Goal: Task Accomplishment & Management: Use online tool/utility

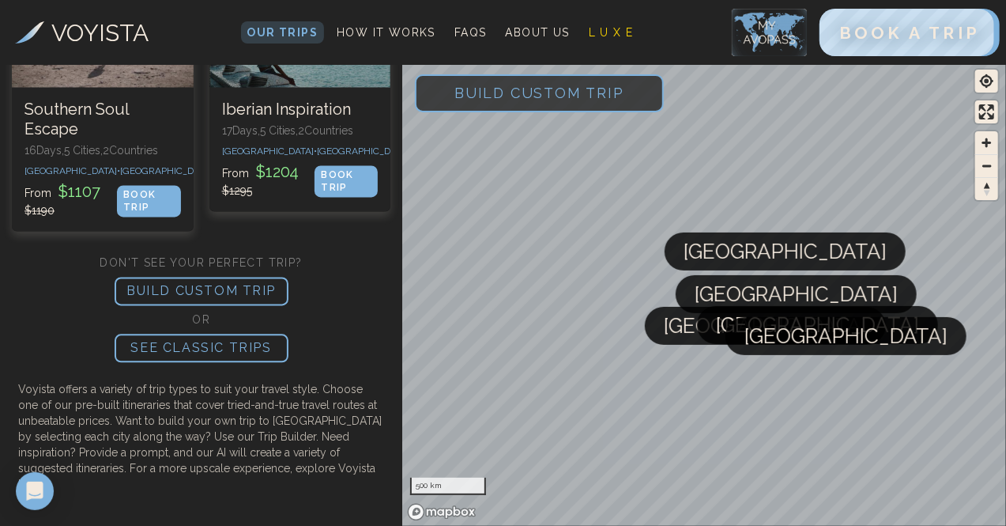
scroll to position [1593, 0]
click at [194, 305] on p "BUILD CUSTOM TRIP" at bounding box center [202, 291] width 174 height 28
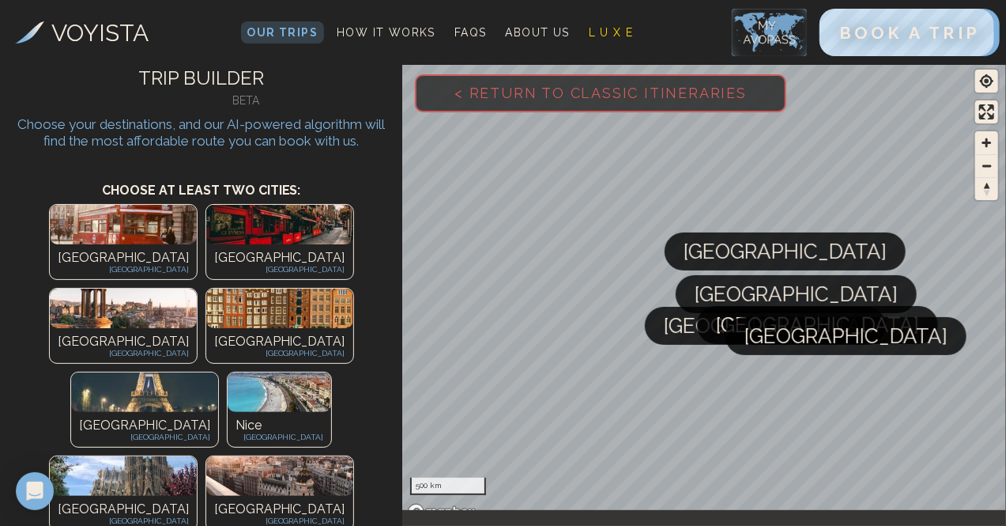
scroll to position [0, 0]
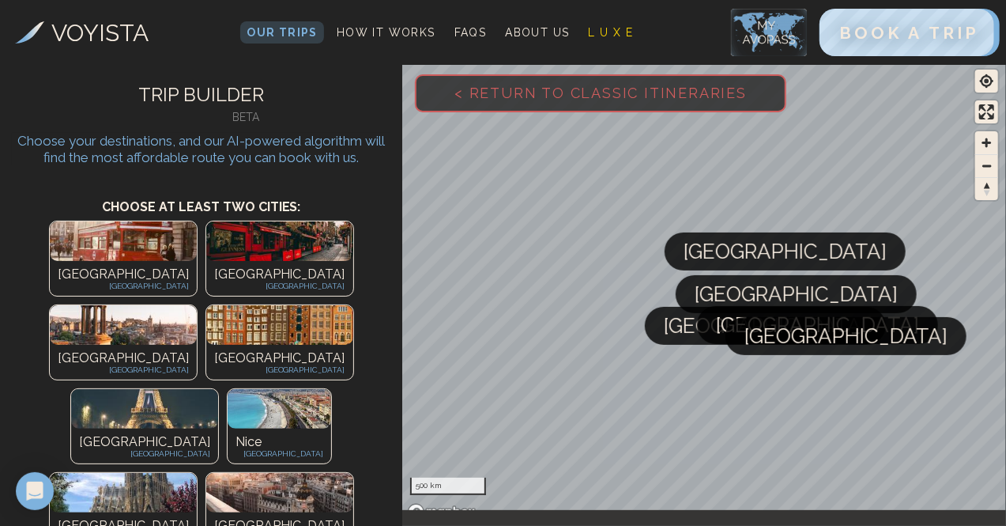
click at [63, 257] on img at bounding box center [123, 241] width 147 height 40
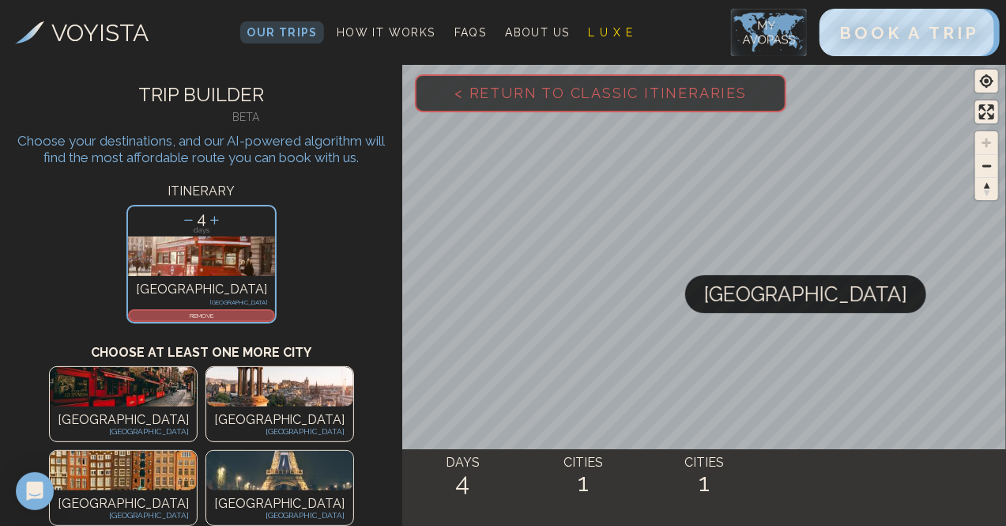
click at [210, 309] on div "REMOVE" at bounding box center [201, 315] width 147 height 13
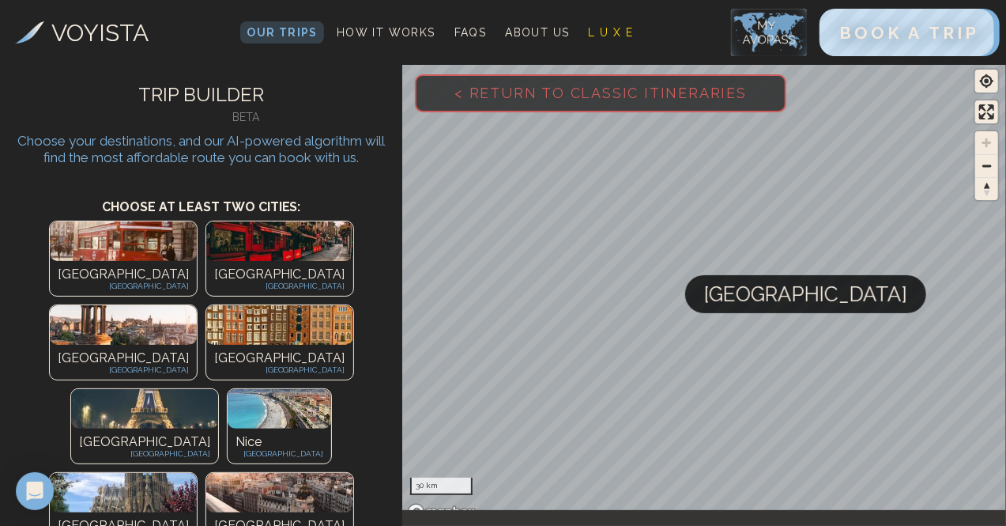
click at [316, 349] on p "[GEOGRAPHIC_DATA]" at bounding box center [279, 358] width 131 height 19
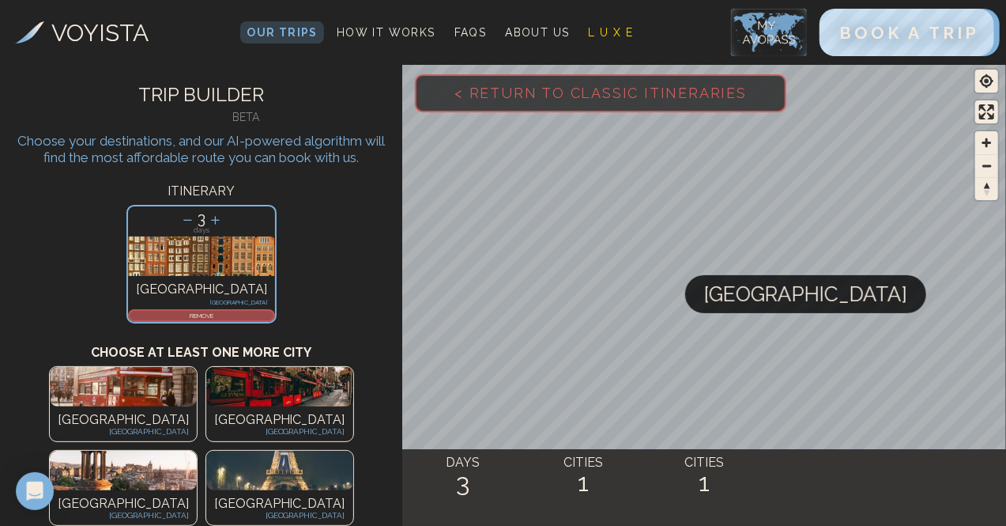
click at [281, 450] on img at bounding box center [279, 470] width 147 height 40
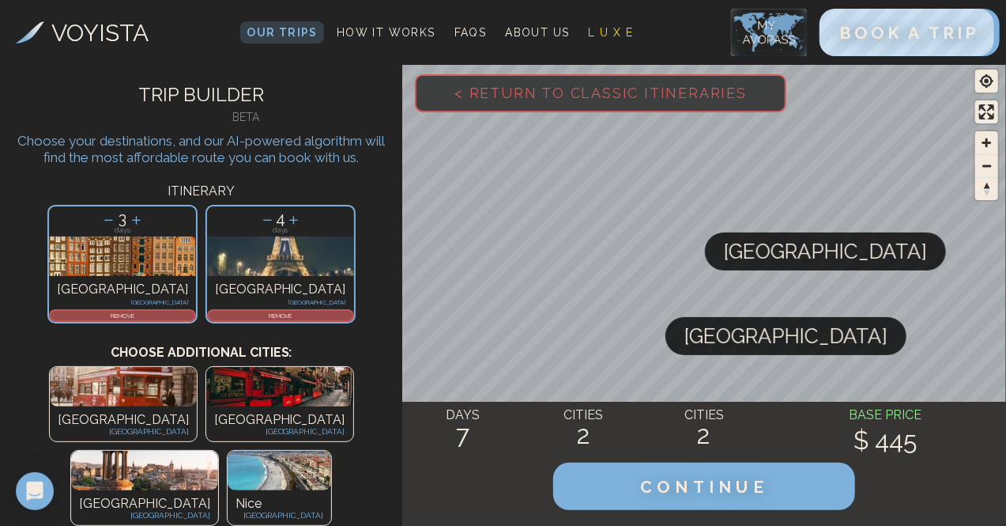
click at [117, 224] on icon at bounding box center [108, 220] width 17 height 17
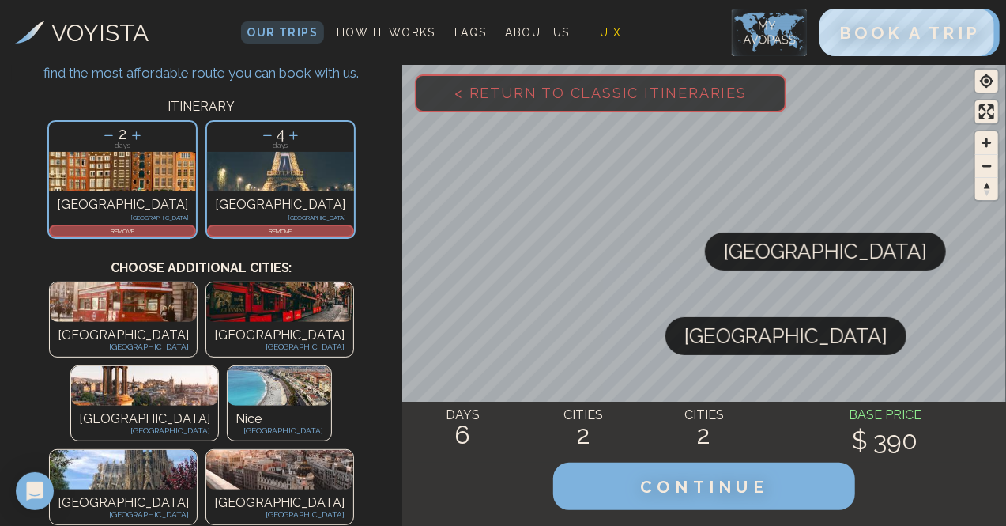
scroll to position [85, 0]
click at [259, 128] on icon at bounding box center [267, 134] width 17 height 17
click at [272, 365] on img at bounding box center [280, 385] width 104 height 40
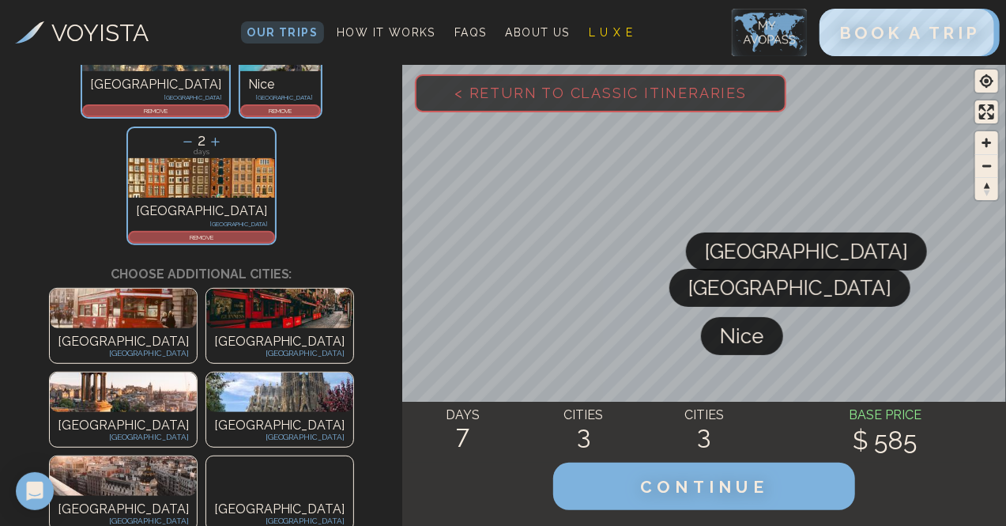
scroll to position [211, 0]
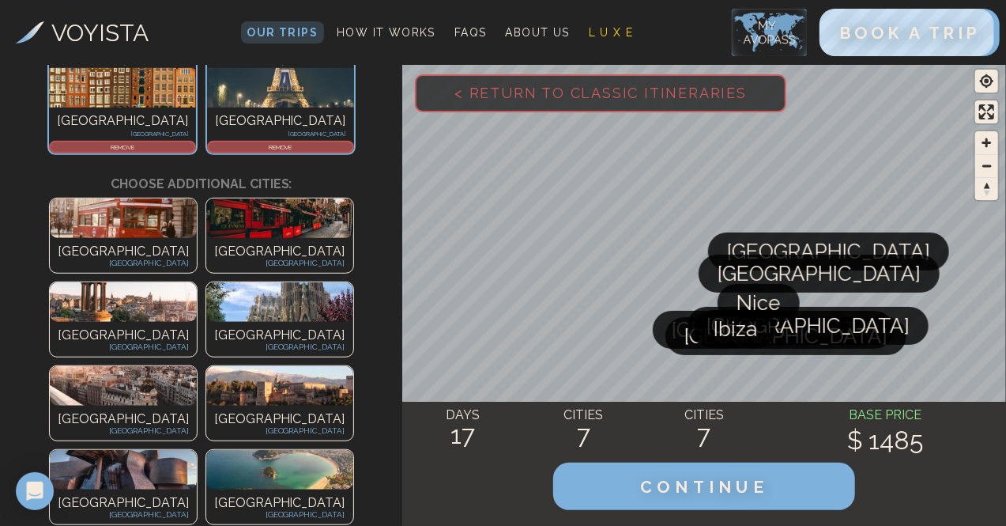
scroll to position [428, 0]
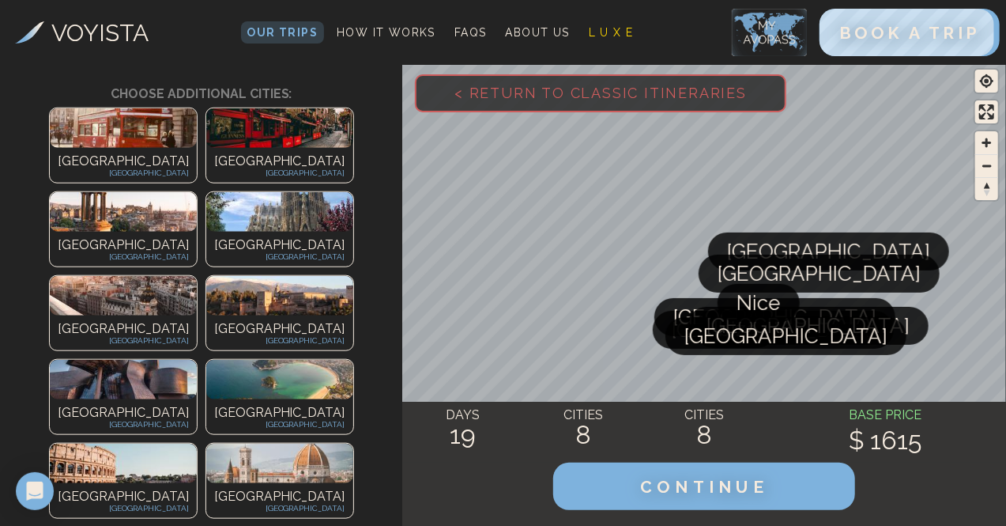
scroll to position [639, 0]
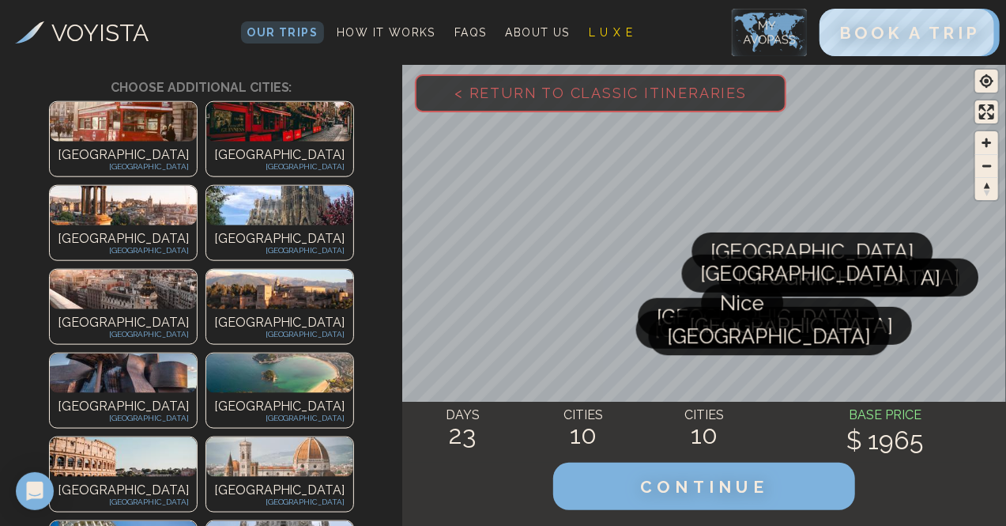
scroll to position [772, 0]
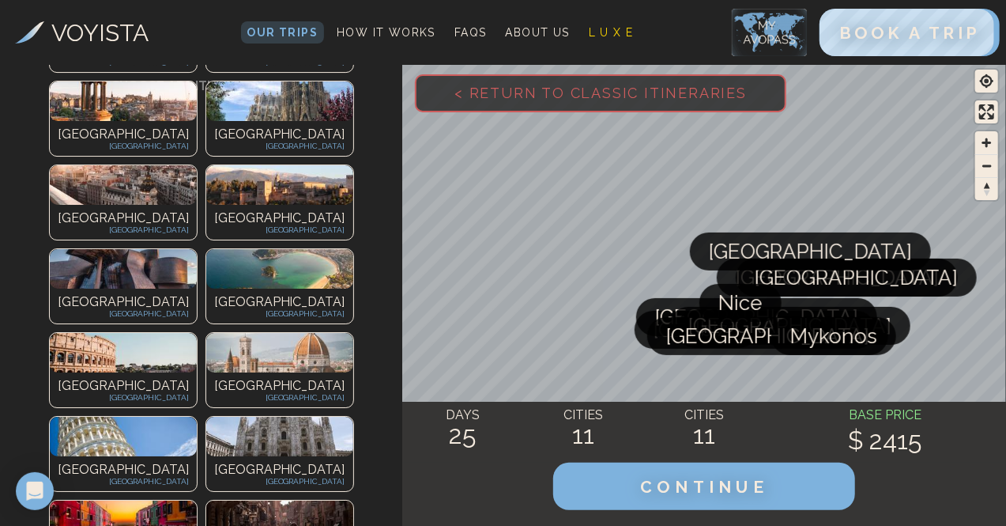
scroll to position [899, 0]
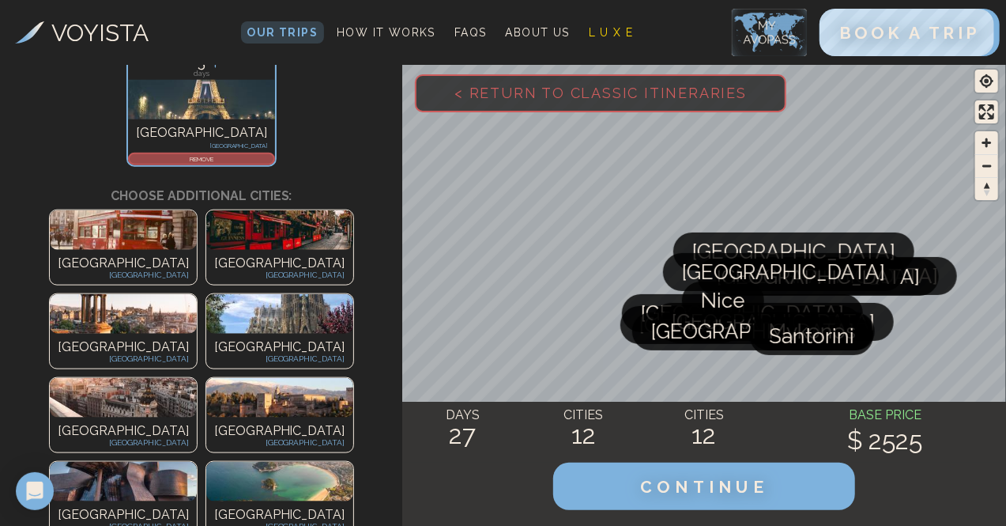
scroll to position [788, 0]
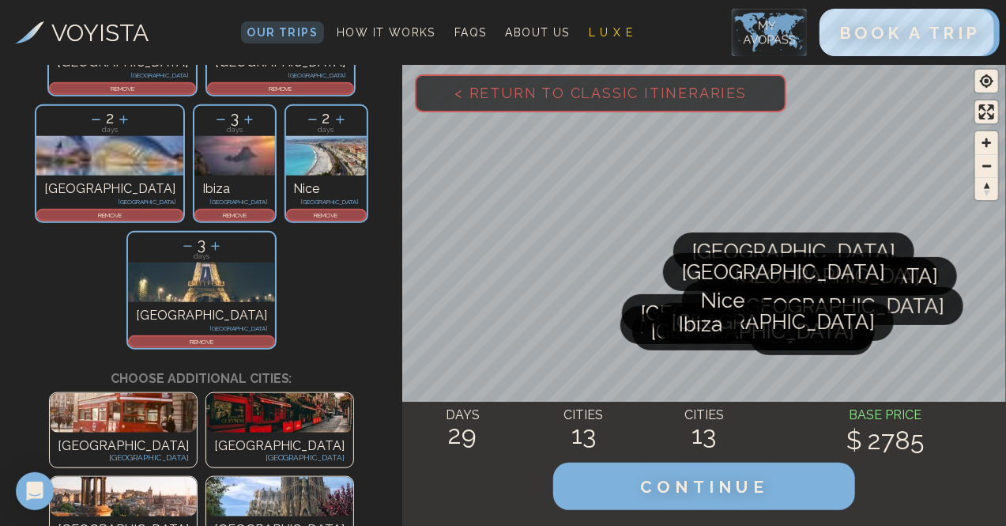
scroll to position [603, 0]
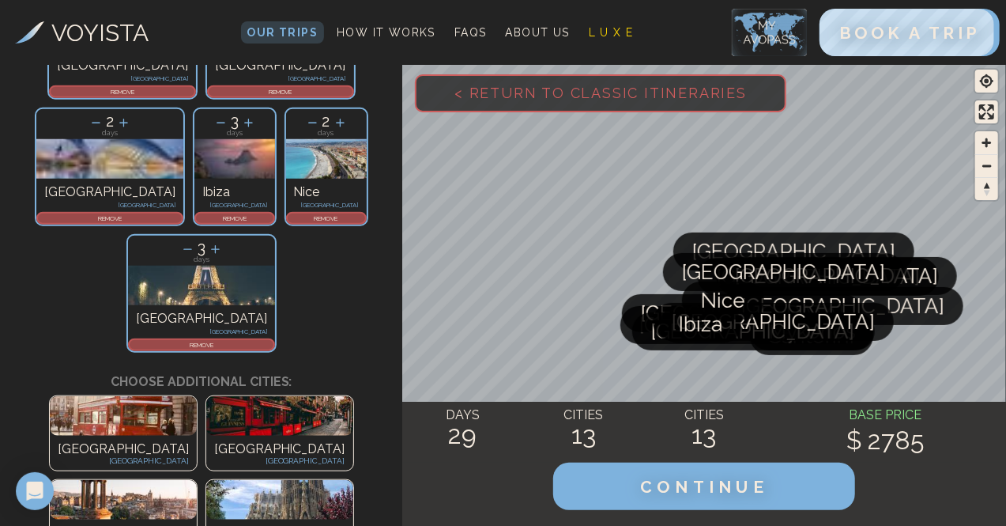
click at [699, 302] on div "Nice" at bounding box center [723, 300] width 82 height 38
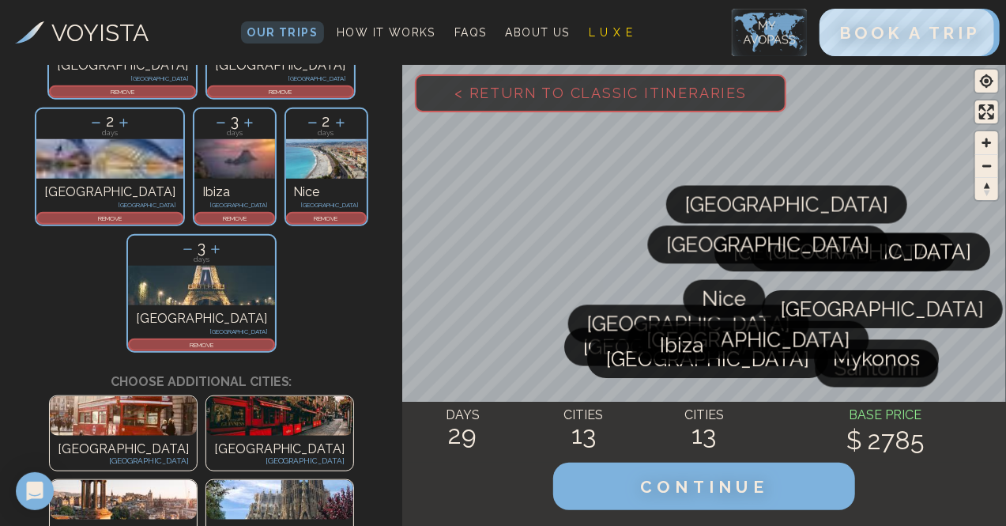
click at [699, 302] on div "Nice" at bounding box center [725, 299] width 82 height 38
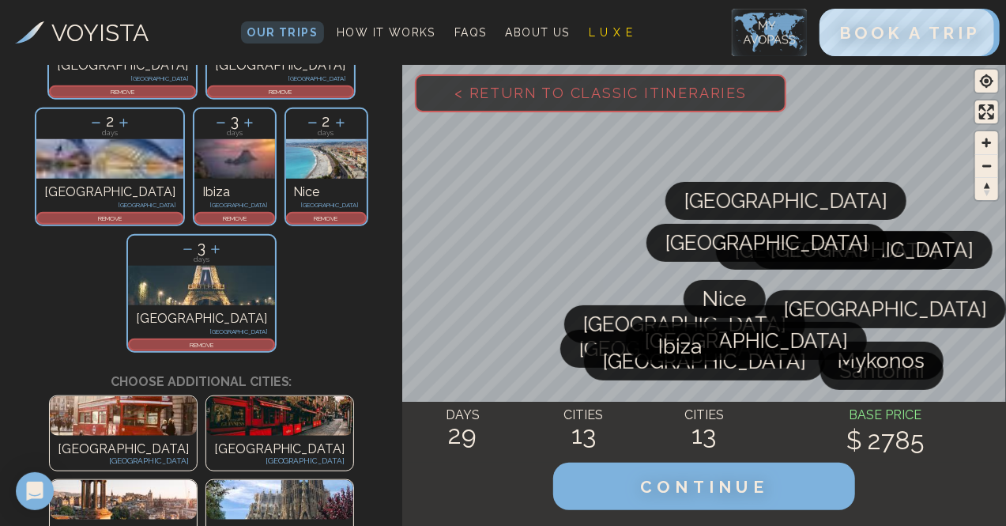
click at [699, 302] on div "Nice" at bounding box center [725, 299] width 82 height 38
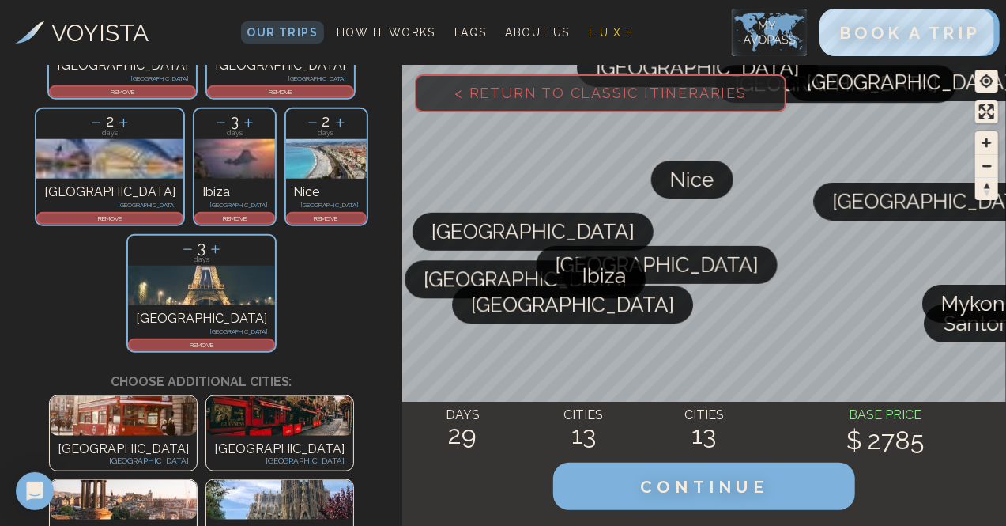
drag, startPoint x: 699, startPoint y: 302, endPoint x: 665, endPoint y: 188, distance: 118.8
click at [665, 188] on div "Nice" at bounding box center [692, 179] width 82 height 38
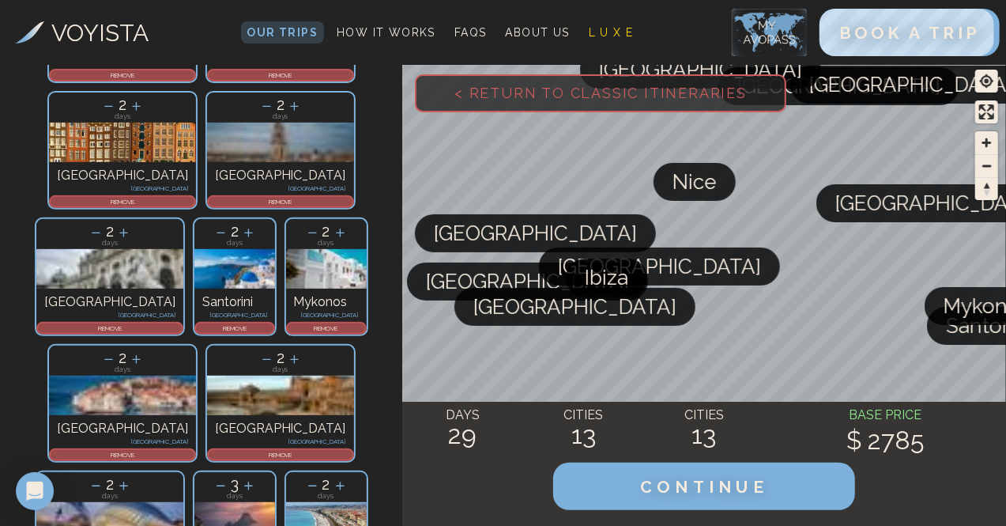
scroll to position [281, 0]
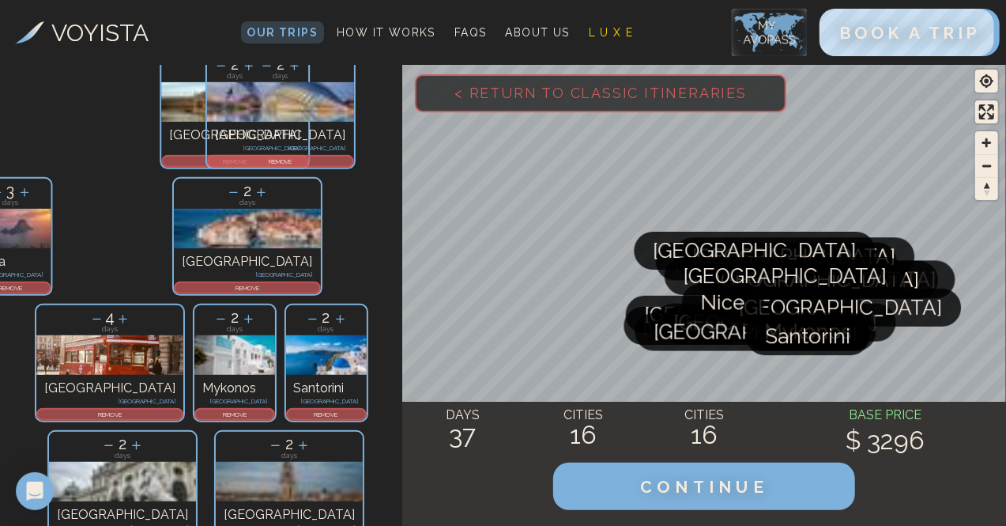
click at [47, 379] on div "3 days [GEOGRAPHIC_DATA] [GEOGRAPHIC_DATA] REMOVE 2 days [GEOGRAPHIC_DATA] [GEO…" at bounding box center [201, 426] width 402 height 1012
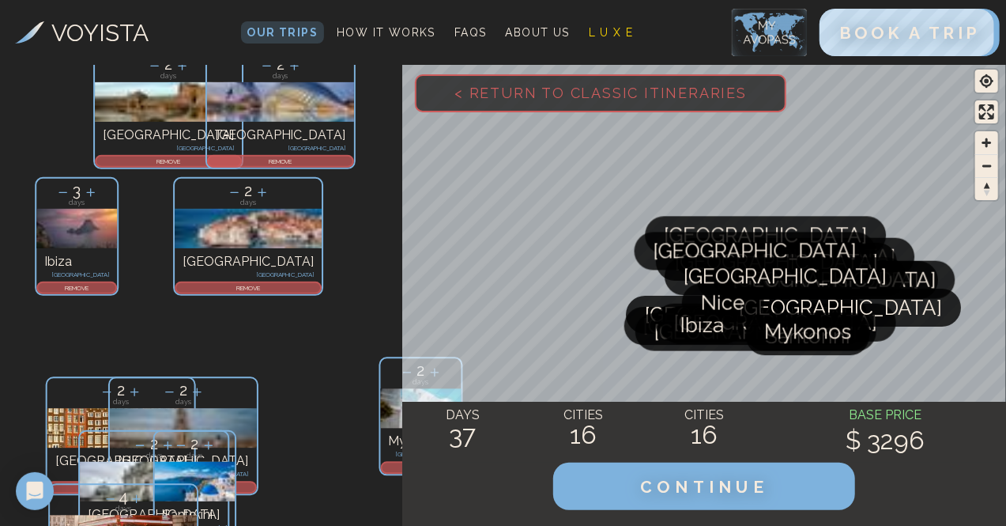
click at [47, 379] on div "3 days [GEOGRAPHIC_DATA] [GEOGRAPHIC_DATA] REMOVE 2 days [GEOGRAPHIC_DATA] [GEO…" at bounding box center [201, 426] width 402 height 1012
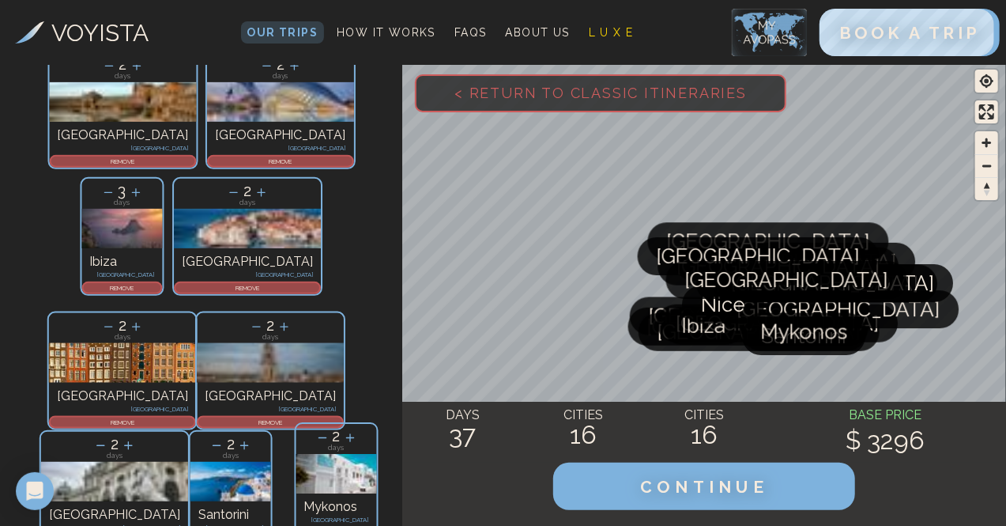
click at [47, 379] on div "3 days [GEOGRAPHIC_DATA] [GEOGRAPHIC_DATA] REMOVE 2 days [GEOGRAPHIC_DATA] [GEO…" at bounding box center [201, 426] width 402 height 1012
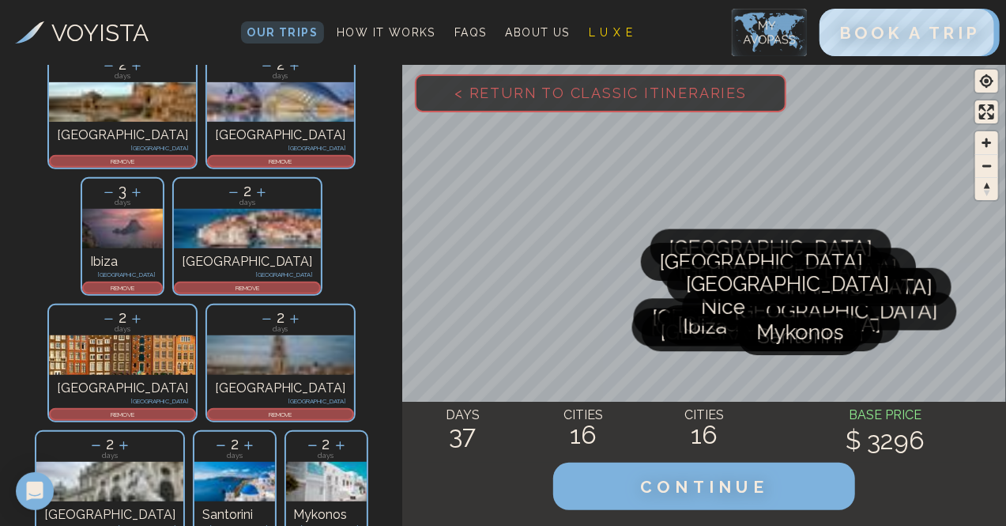
click at [47, 379] on div "3 days [GEOGRAPHIC_DATA] [GEOGRAPHIC_DATA] REMOVE 2 days [GEOGRAPHIC_DATA] [GEO…" at bounding box center [201, 426] width 402 height 1012
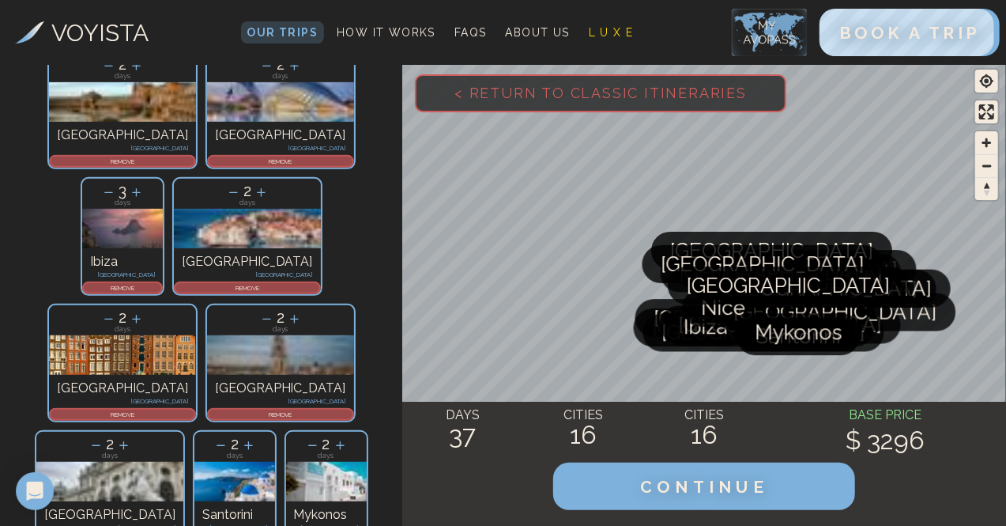
click at [47, 379] on div "3 days [GEOGRAPHIC_DATA] [GEOGRAPHIC_DATA] REMOVE 2 days [GEOGRAPHIC_DATA] [GEO…" at bounding box center [201, 426] width 402 height 1012
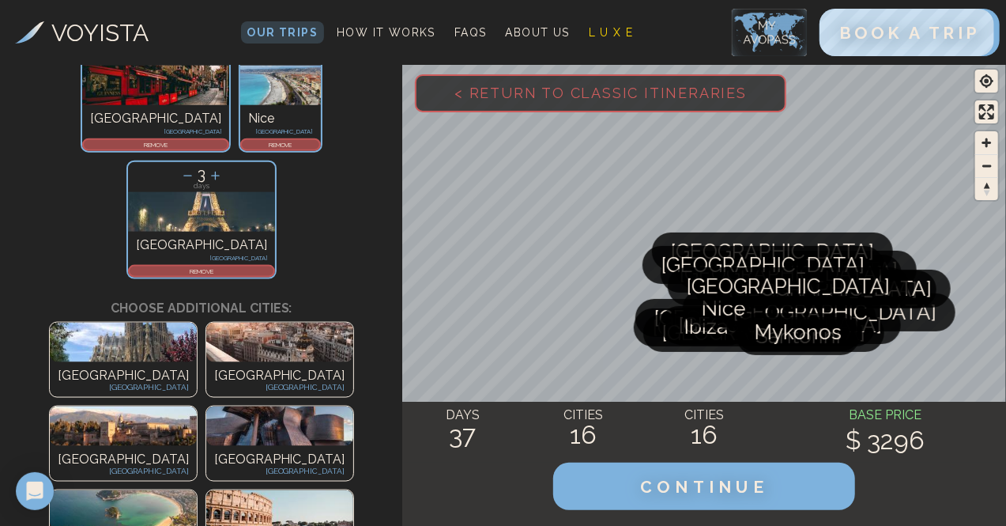
scroll to position [942, 0]
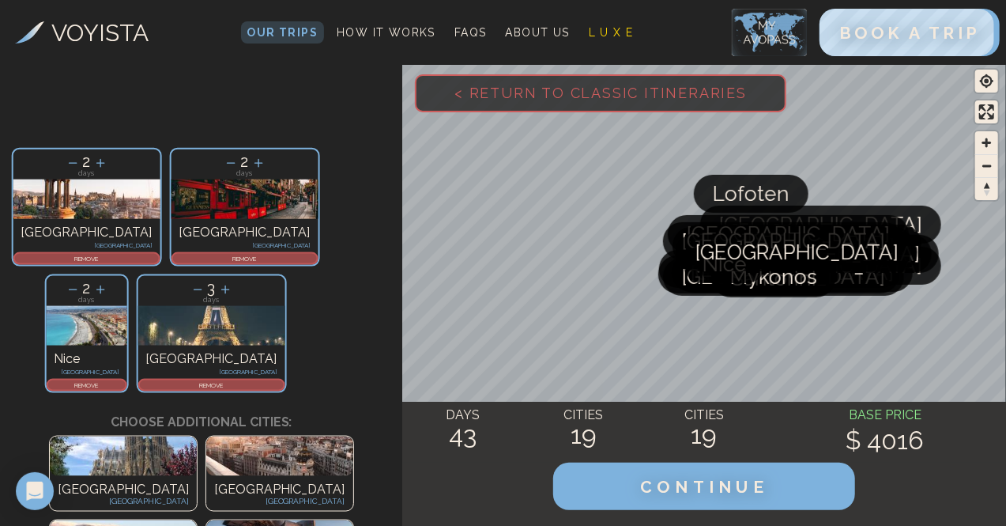
scroll to position [858, 0]
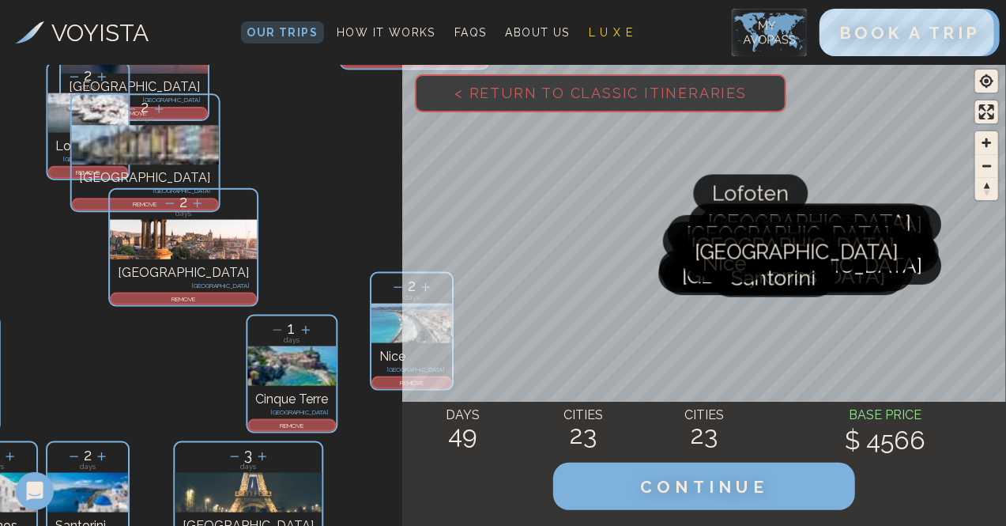
scroll to position [1028, 0]
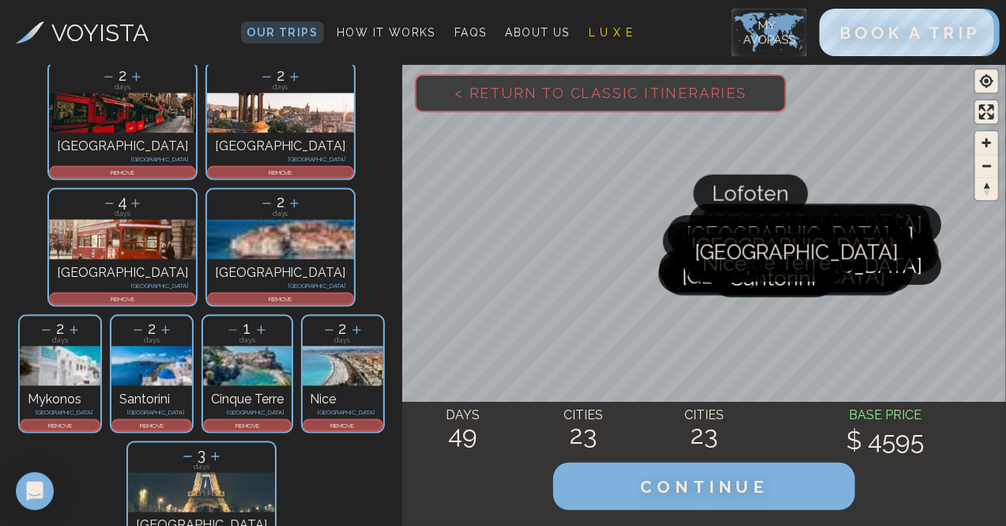
drag, startPoint x: 84, startPoint y: 105, endPoint x: 54, endPoint y: 107, distance: 30.1
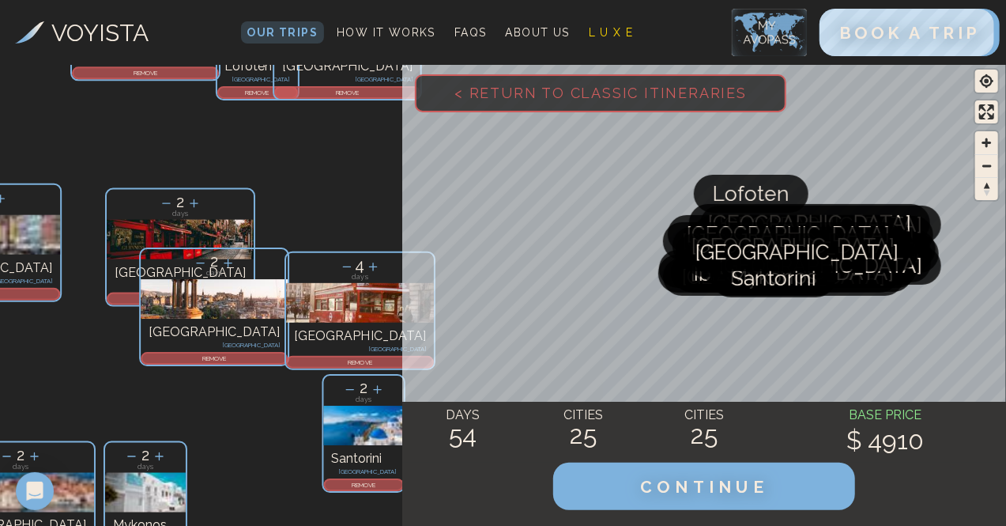
scroll to position [902, 0]
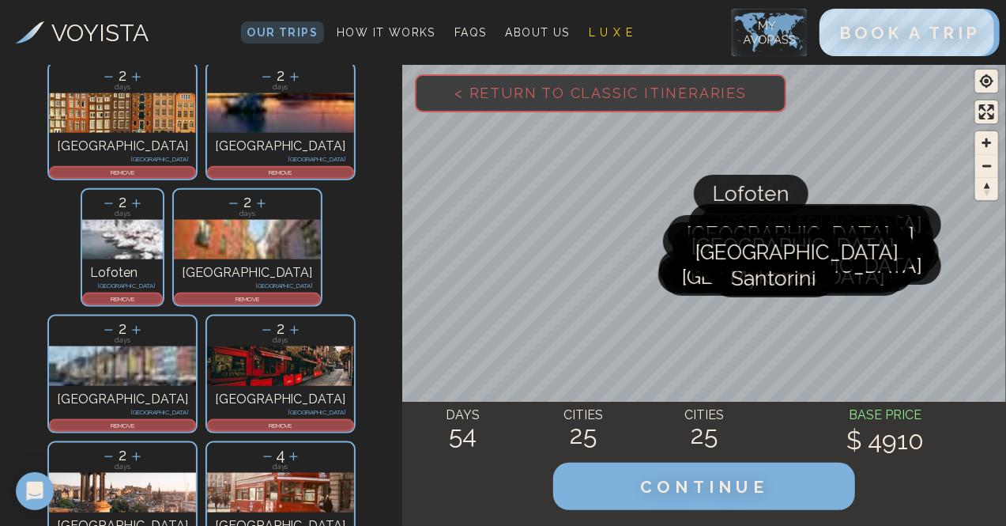
click at [0, 0] on span "Destinations" at bounding box center [0, 0] width 0 height 0
click at [0, 0] on div "[GEOGRAPHIC_DATA]" at bounding box center [0, 0] width 0 height 0
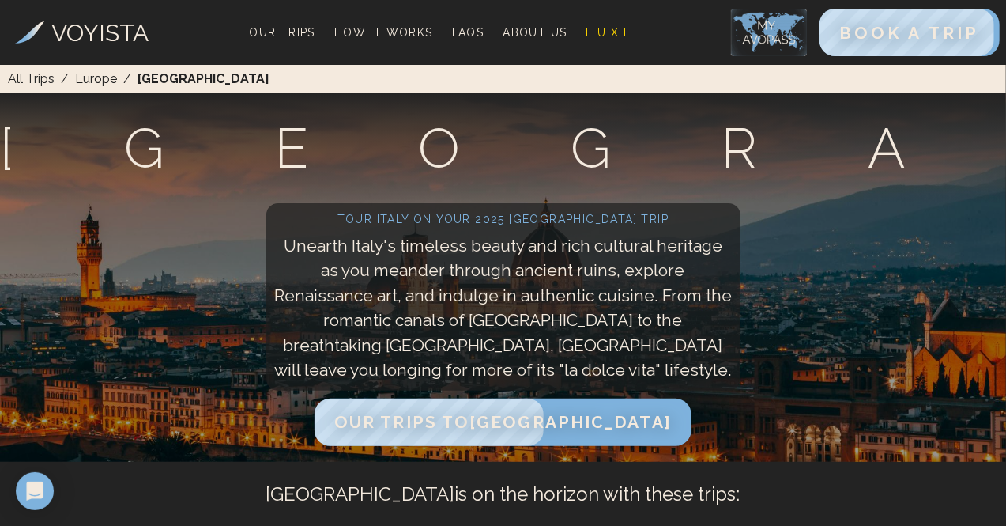
click at [0, 0] on span "Destinations" at bounding box center [0, 0] width 0 height 0
click at [119, 29] on h3 "VOYISTA" at bounding box center [100, 33] width 97 height 36
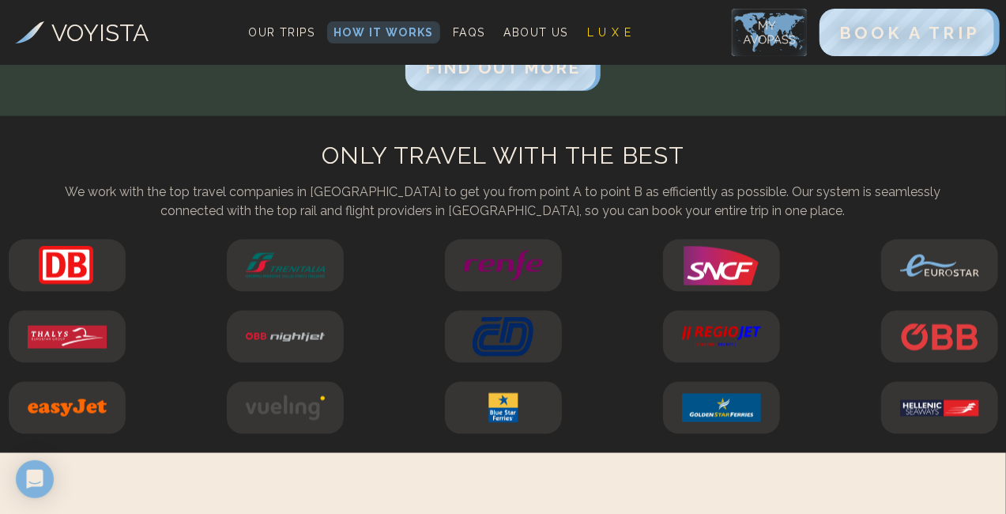
scroll to position [3968, 0]
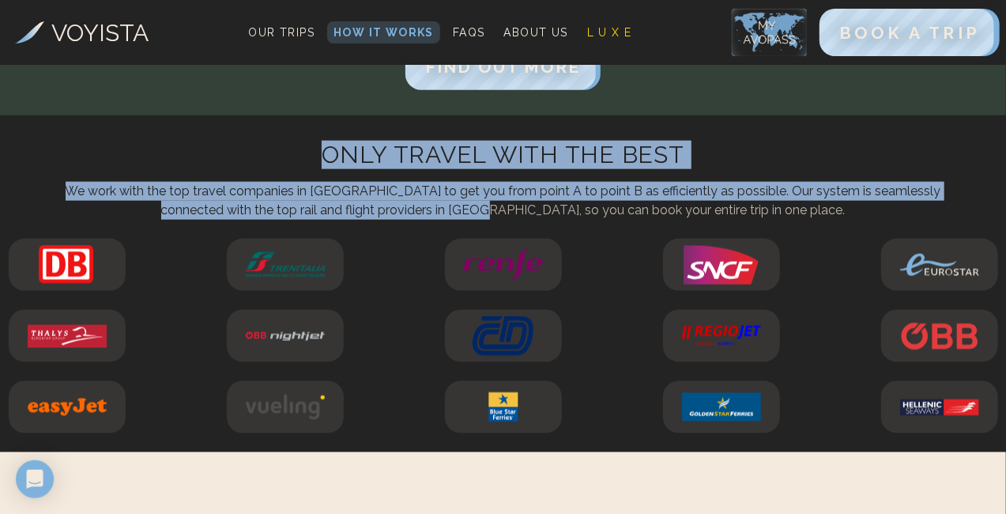
drag, startPoint x: 319, startPoint y: 154, endPoint x: 535, endPoint y: 208, distance: 222.3
click at [535, 208] on div "ONLY TRAVEL WITH THE BEST We work with the top travel companies in [GEOGRAPHIC_…" at bounding box center [503, 180] width 910 height 79
click at [533, 203] on p "We work with the top travel companies in [GEOGRAPHIC_DATA] to get you from poin…" at bounding box center [503, 201] width 910 height 38
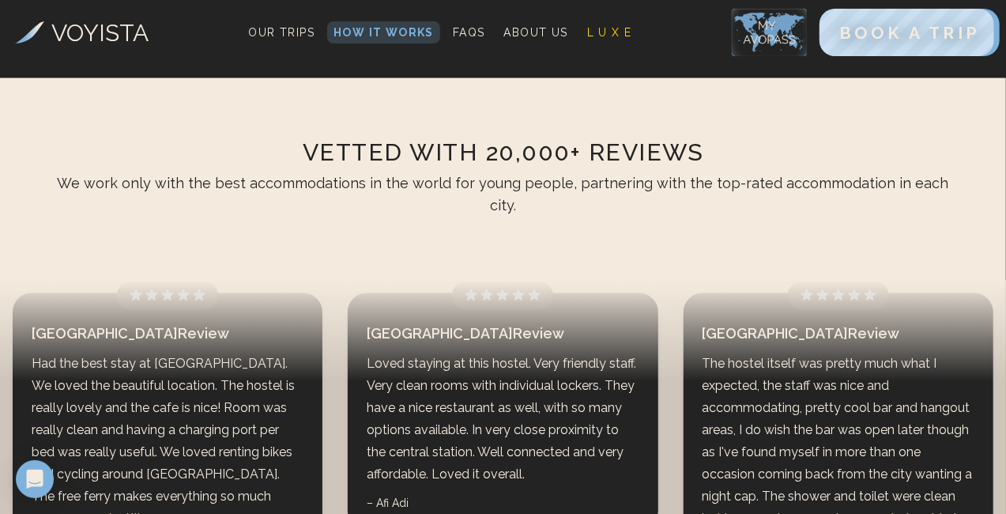
scroll to position [4349, 0]
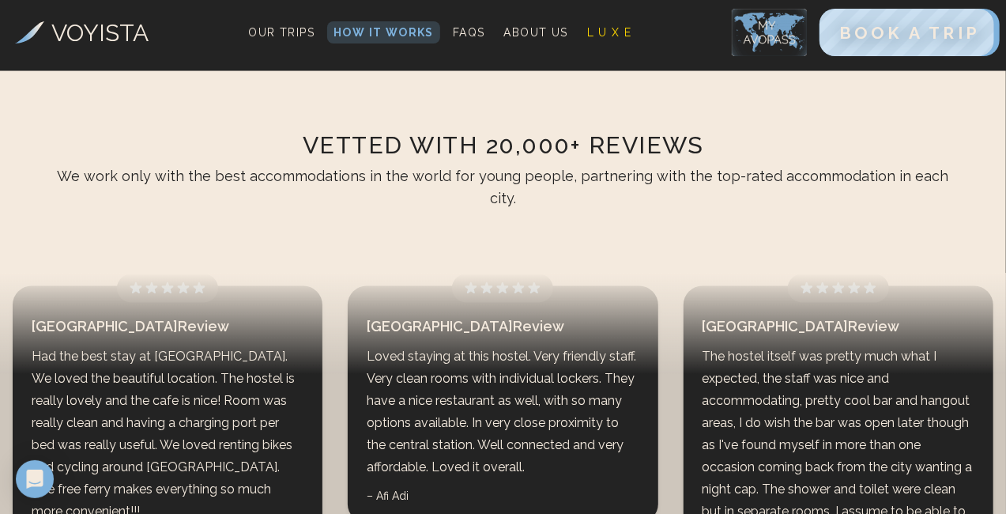
click at [597, 228] on section "Vetted with 20,000+ reviews We work only with the best accommodations in the wo…" at bounding box center [503, 482] width 1006 height 822
